Goal: Obtain resource: Download file/media

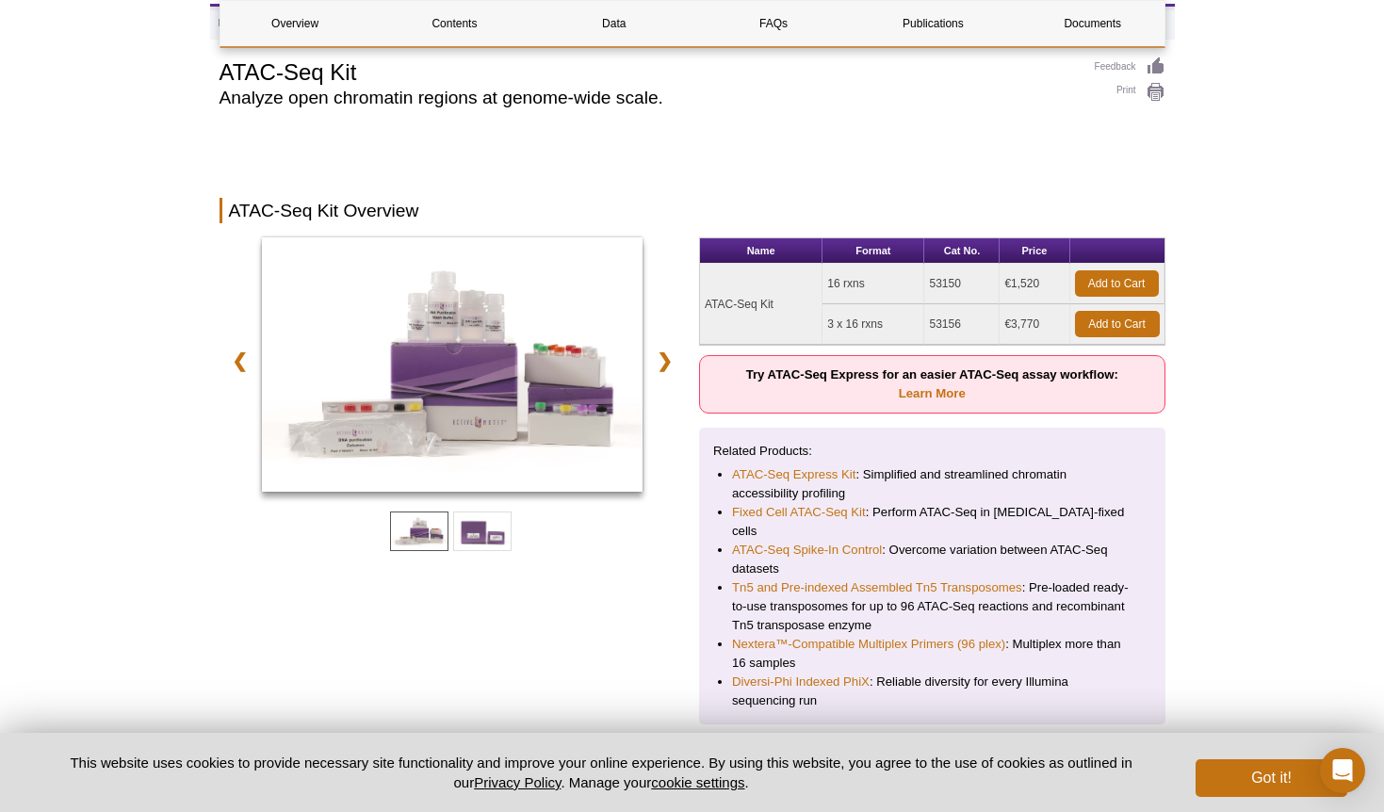
scroll to position [32, 0]
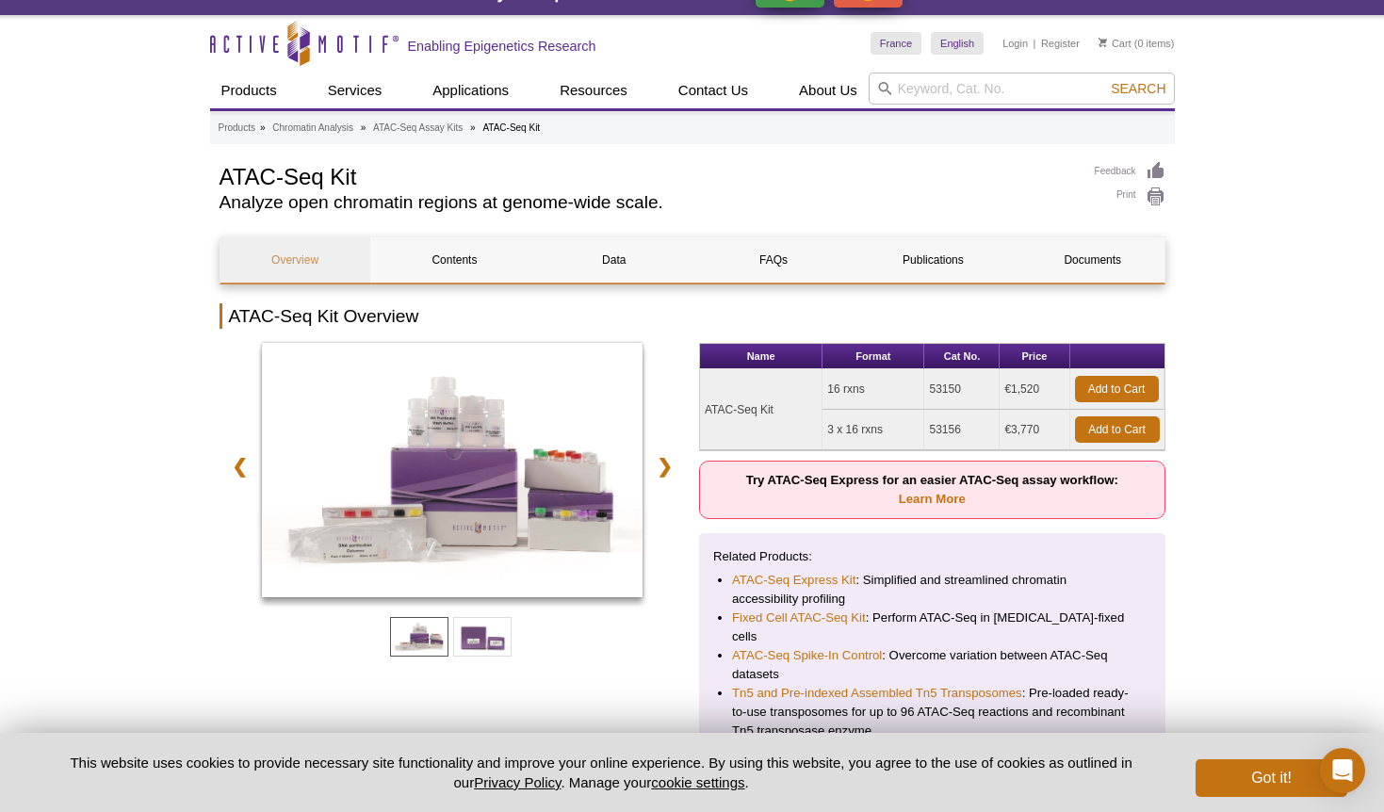
click at [286, 259] on link "Overview" at bounding box center [295, 259] width 150 height 45
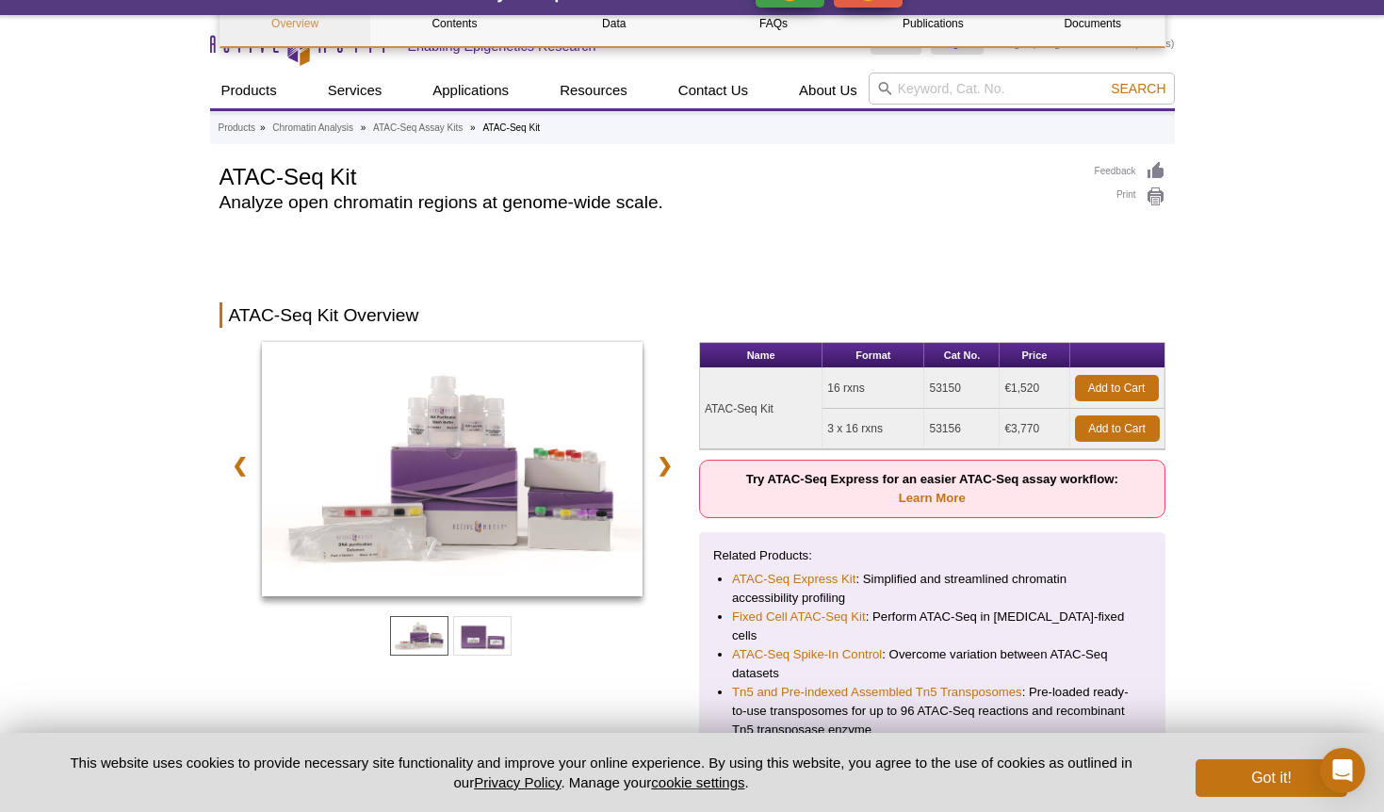
scroll to position [228, 0]
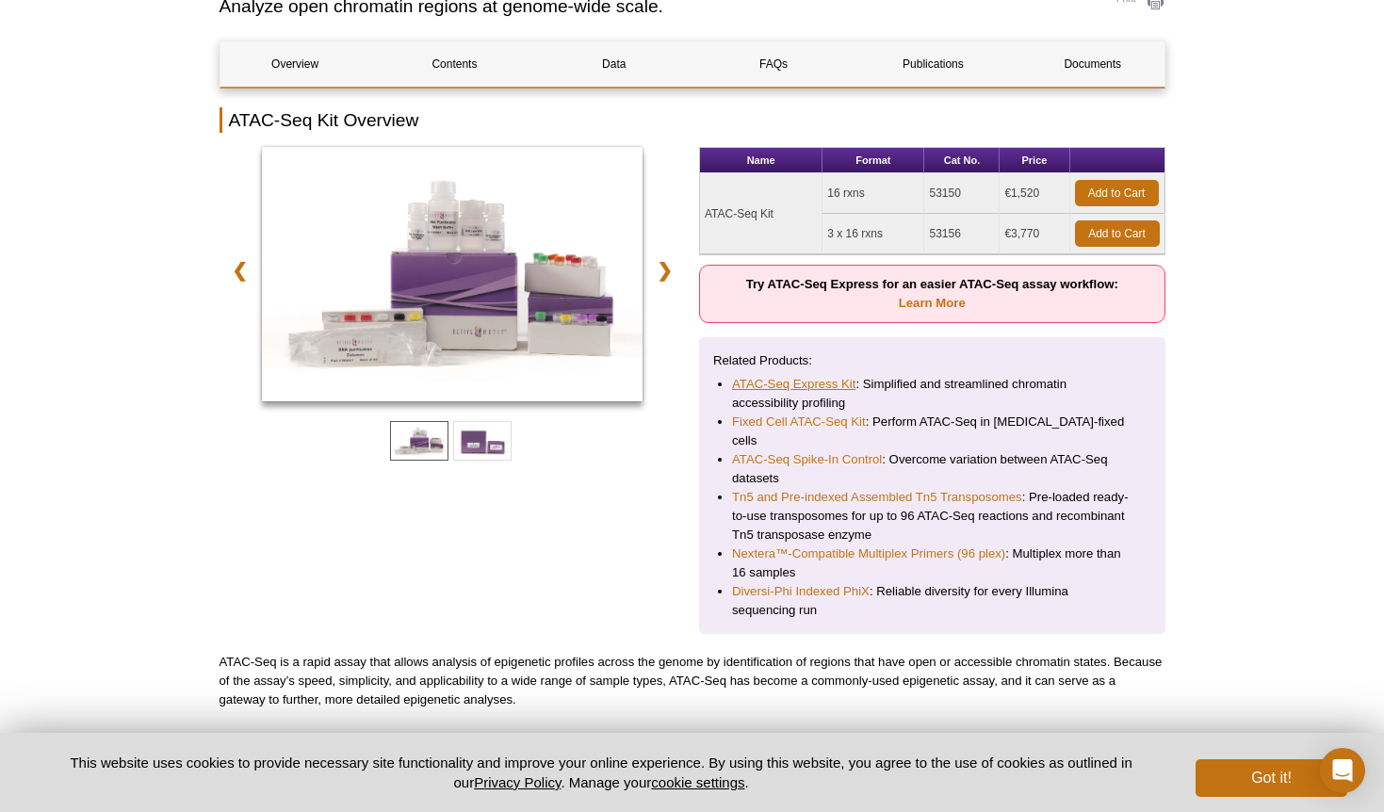
click at [791, 381] on link "ATAC-Seq Express Kit" at bounding box center [793, 384] width 123 height 19
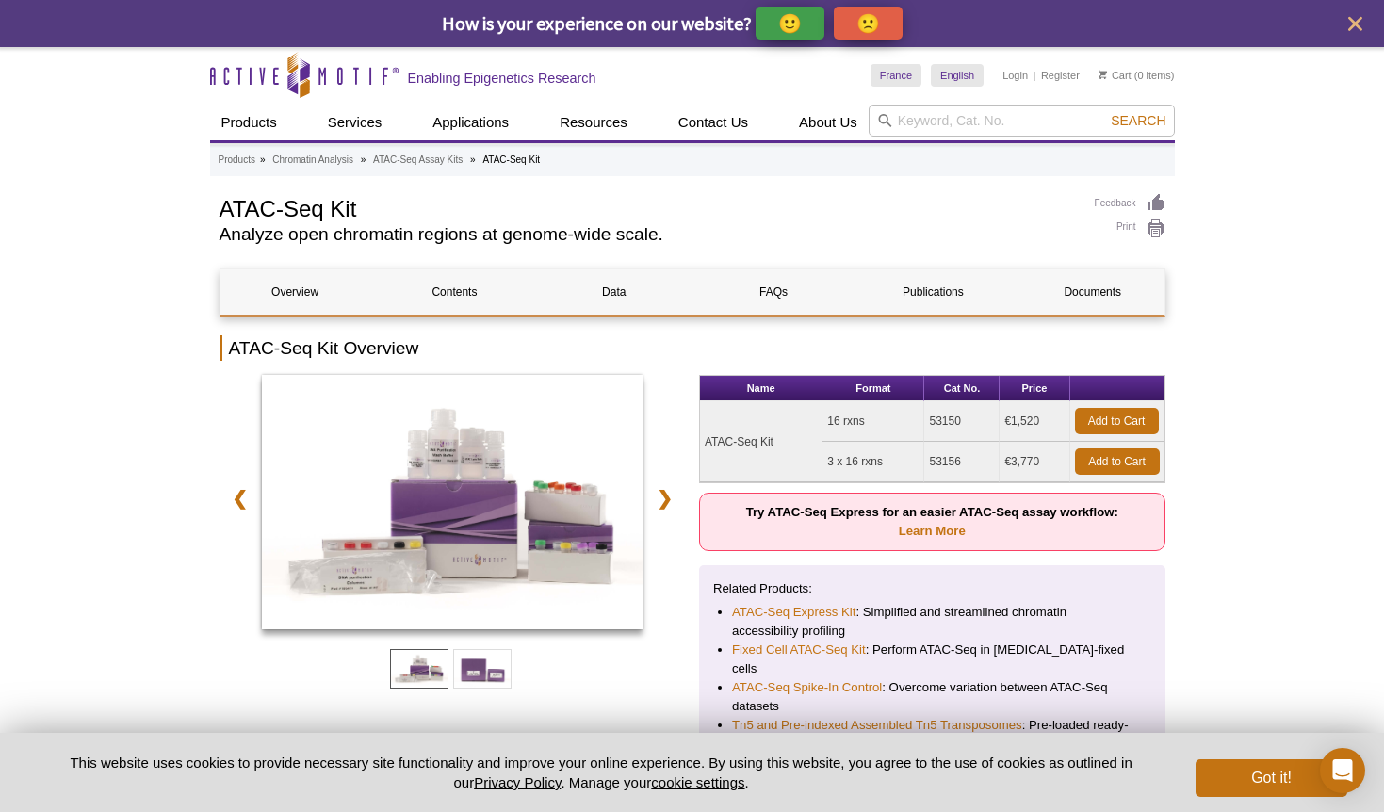
scroll to position [0, 0]
click at [1102, 285] on link "Documents" at bounding box center [1092, 291] width 150 height 45
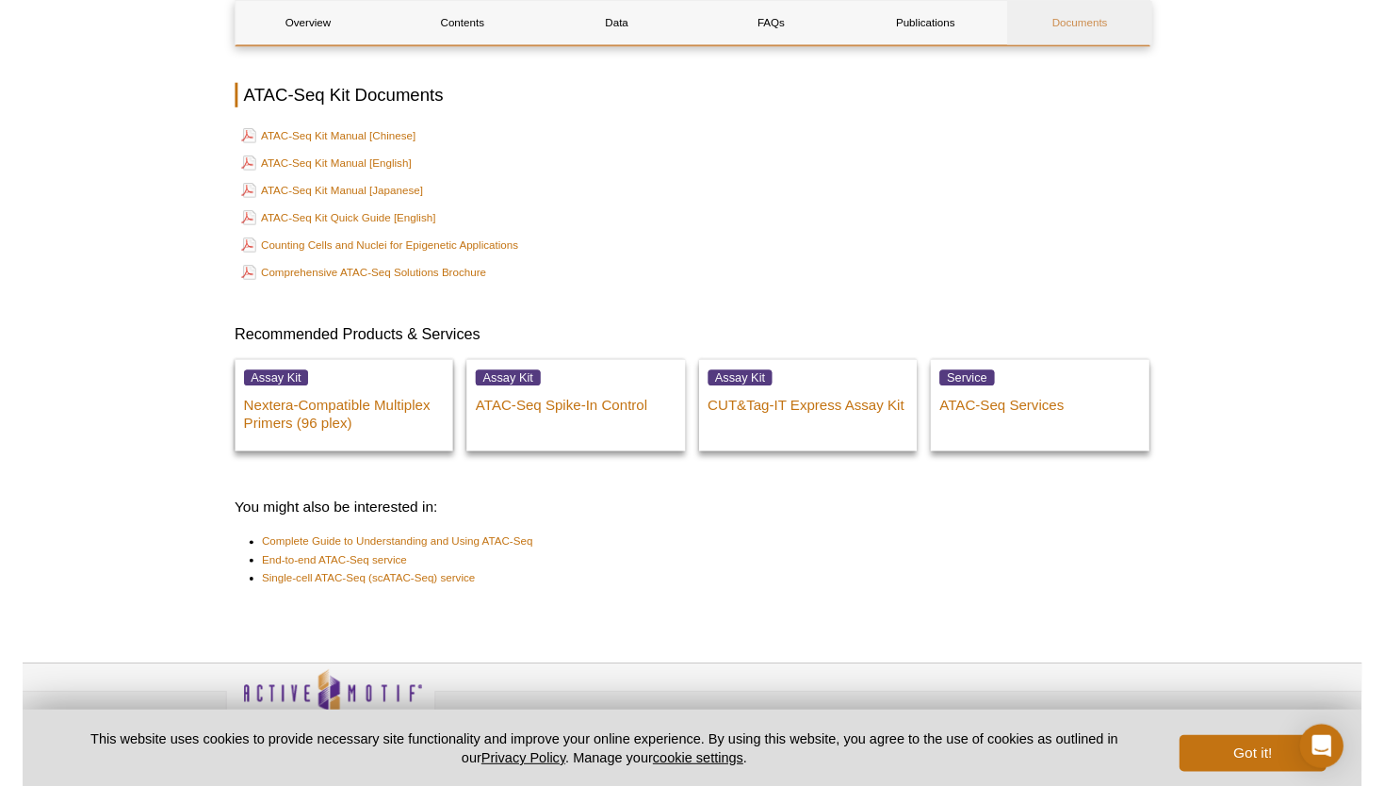
scroll to position [5136, 0]
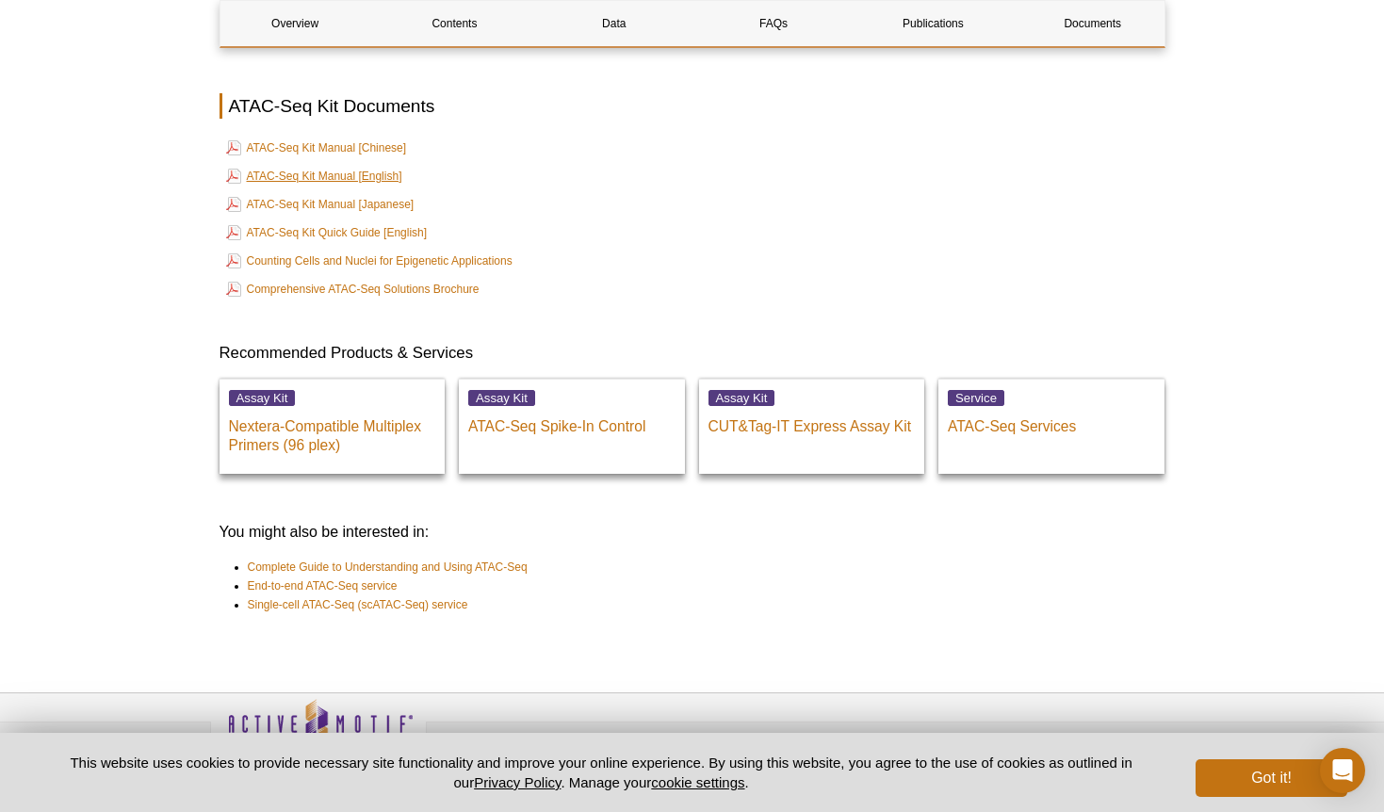
click at [316, 165] on link "ATAC-Seq Kit Manual [English]" at bounding box center [314, 176] width 176 height 23
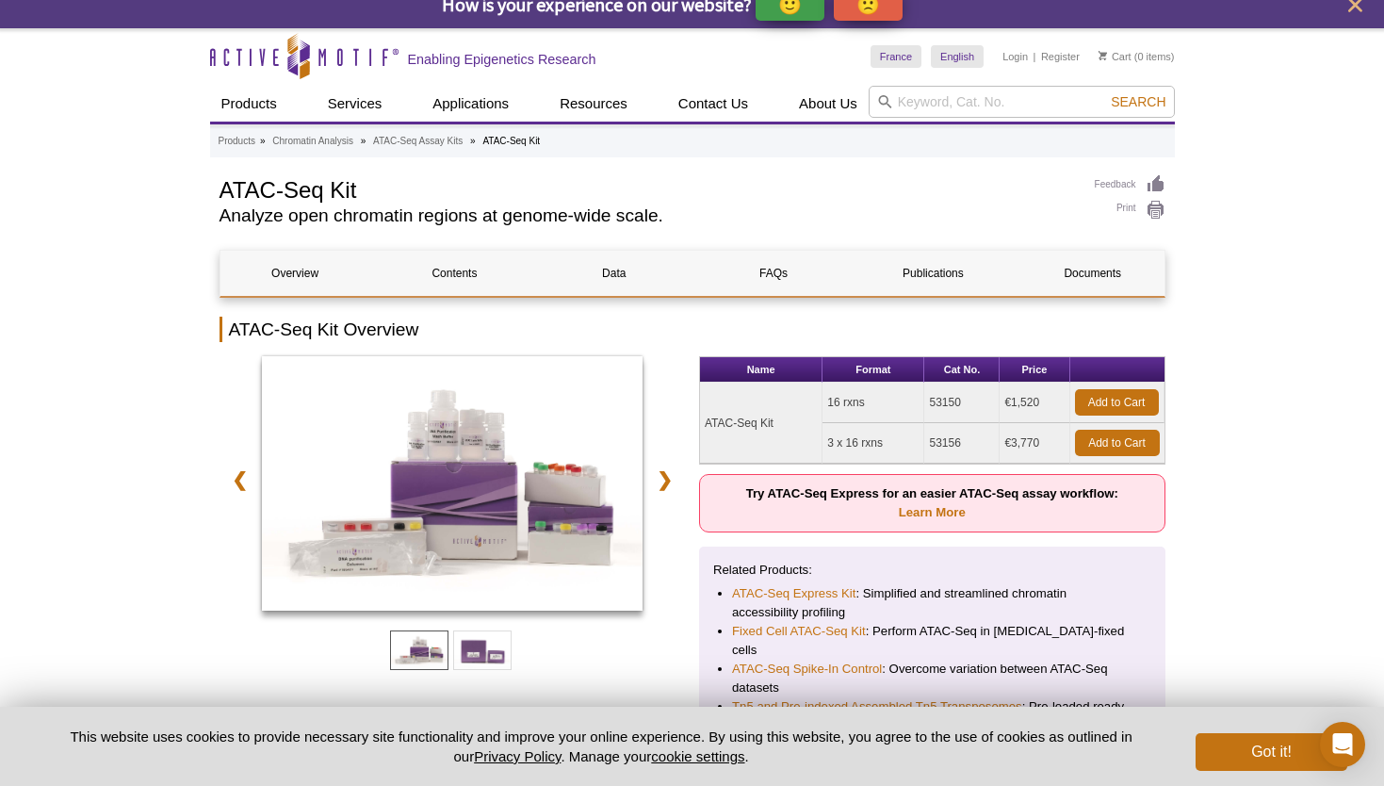
scroll to position [19, 0]
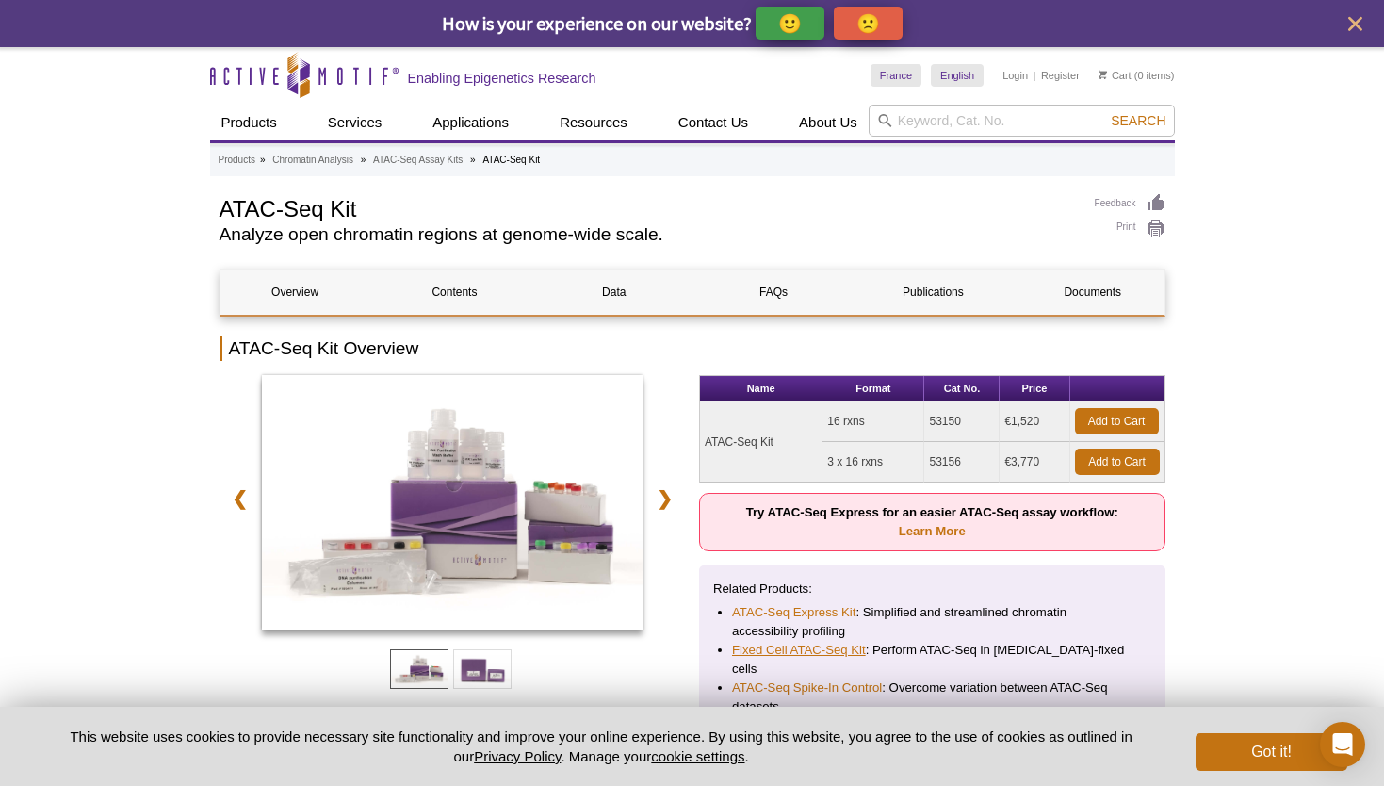
click at [792, 643] on link "Fixed Cell ATAC-Seq Kit" at bounding box center [799, 650] width 134 height 19
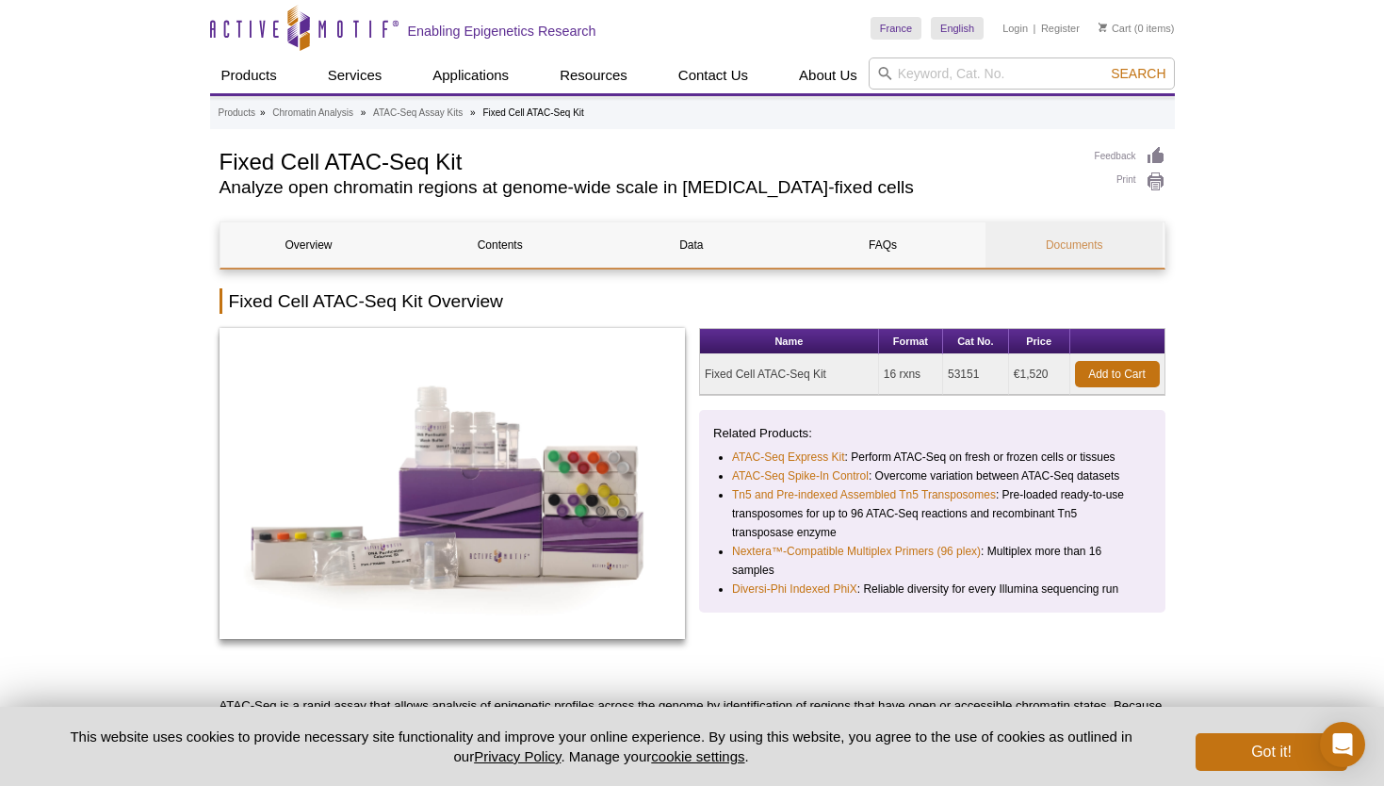
click at [1099, 232] on link "Documents" at bounding box center [1073, 244] width 177 height 45
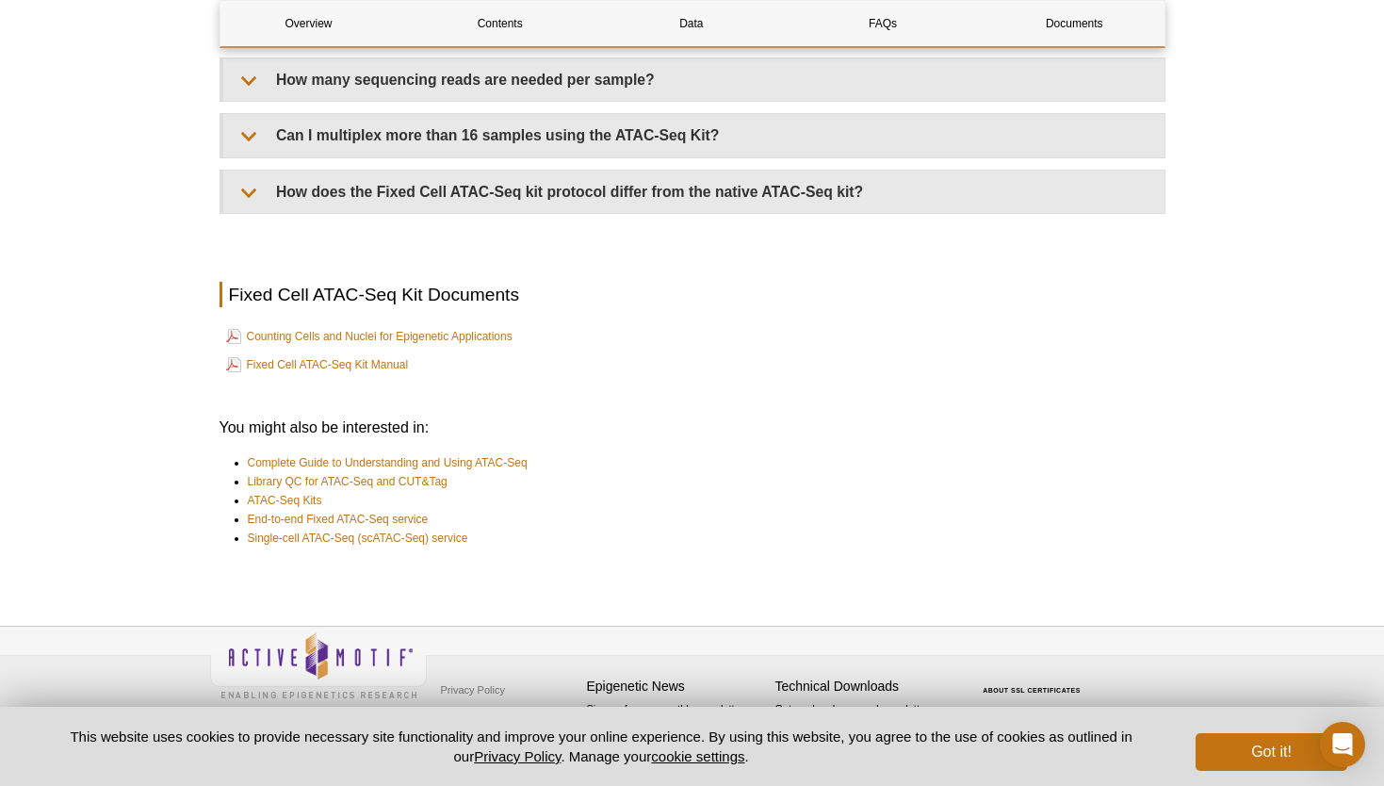
scroll to position [3213, 0]
click at [383, 377] on link "Fixed Cell ATAC-Seq Kit Manual" at bounding box center [317, 365] width 183 height 23
